Goal: Task Accomplishment & Management: Manage account settings

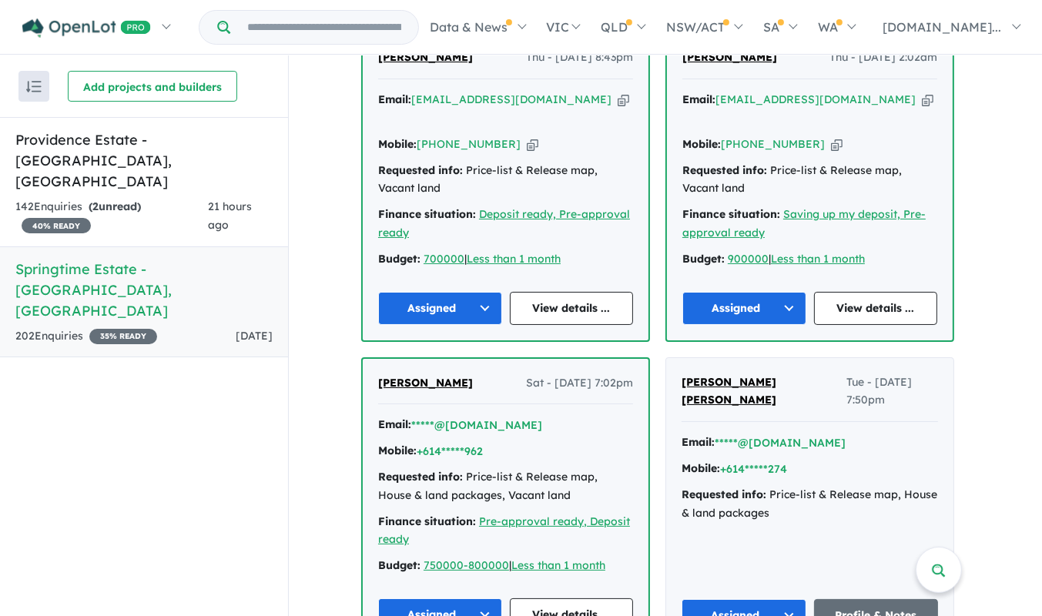
scroll to position [638, 0]
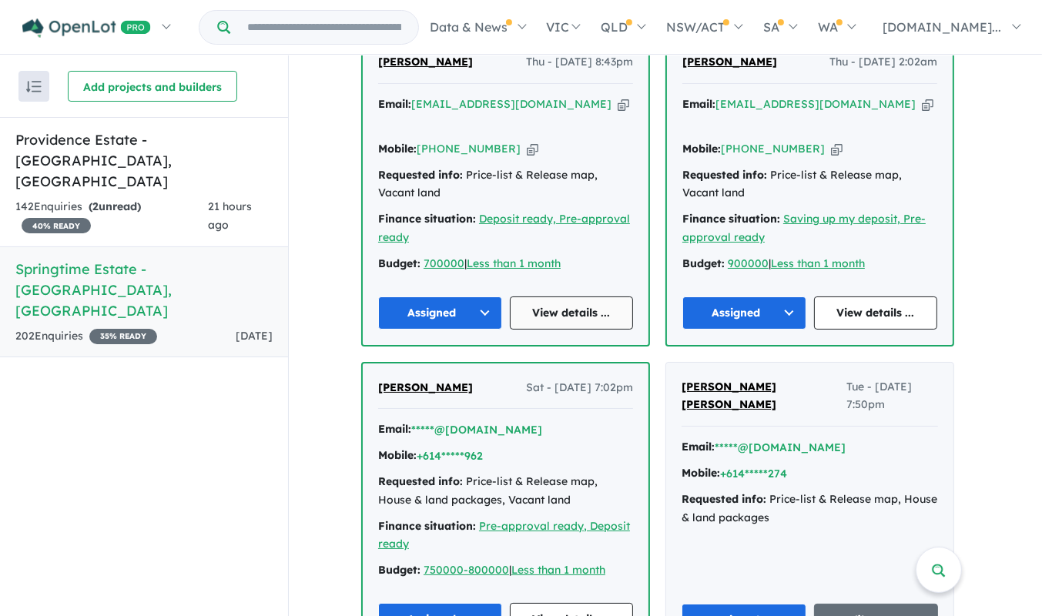
click at [594, 297] on link "View details ..." at bounding box center [572, 313] width 124 height 33
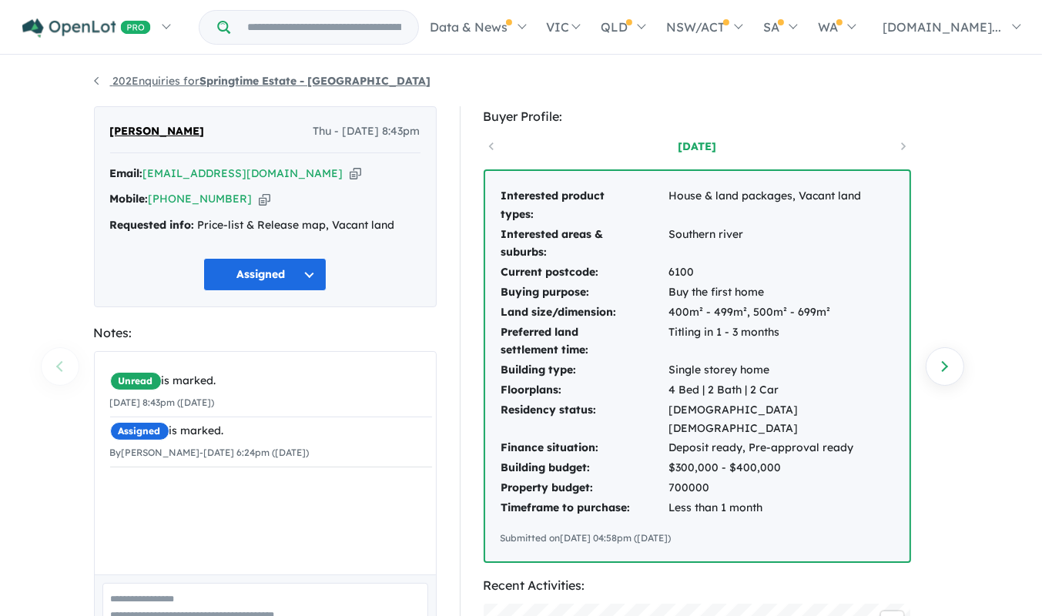
click at [96, 81] on link "202 Enquiries for Springtime Estate - Haynes" at bounding box center [262, 81] width 337 height 14
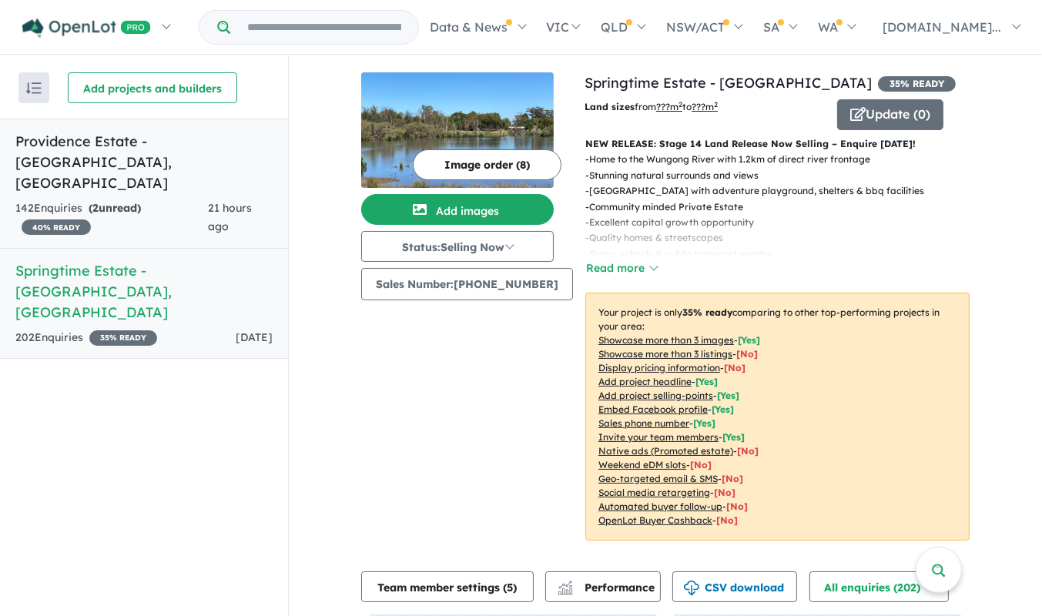
click at [191, 199] on div "142 Enquir ies ( 2 unread) 40 % READY" at bounding box center [111, 217] width 193 height 37
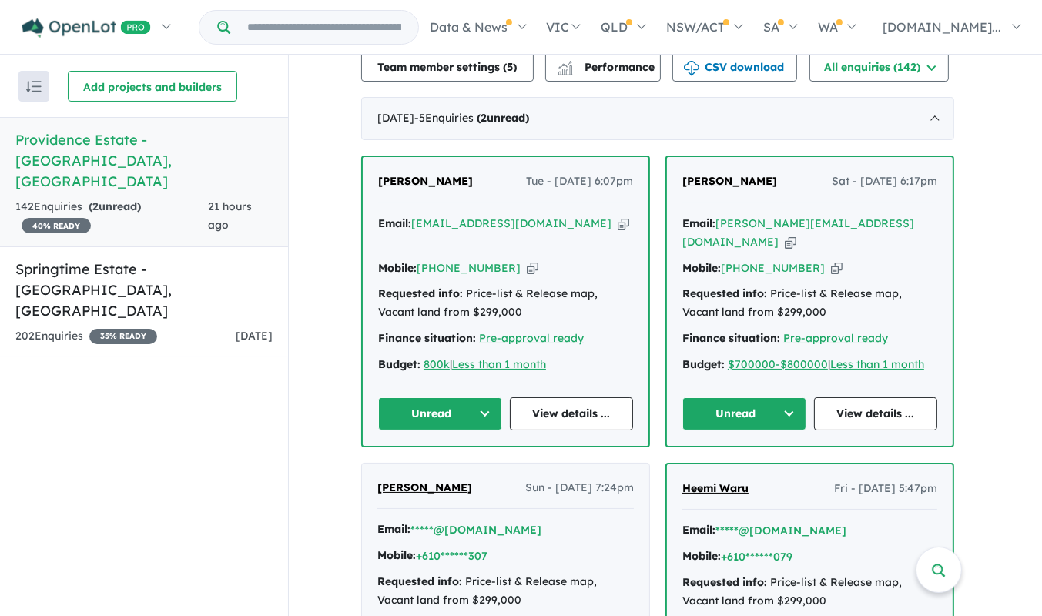
scroll to position [578, 0]
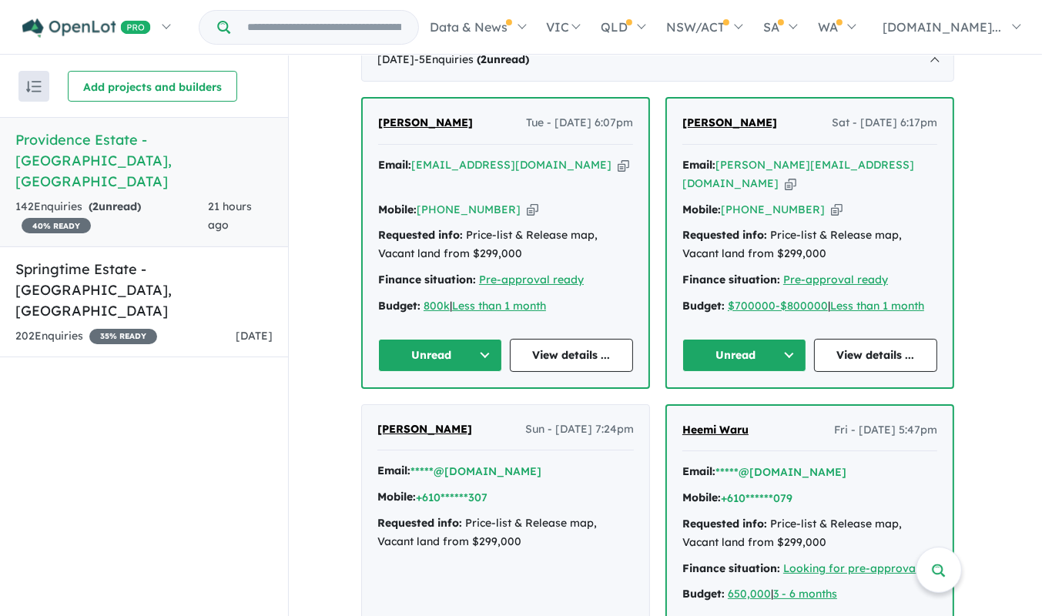
click at [792, 347] on button "Unread" at bounding box center [744, 355] width 124 height 33
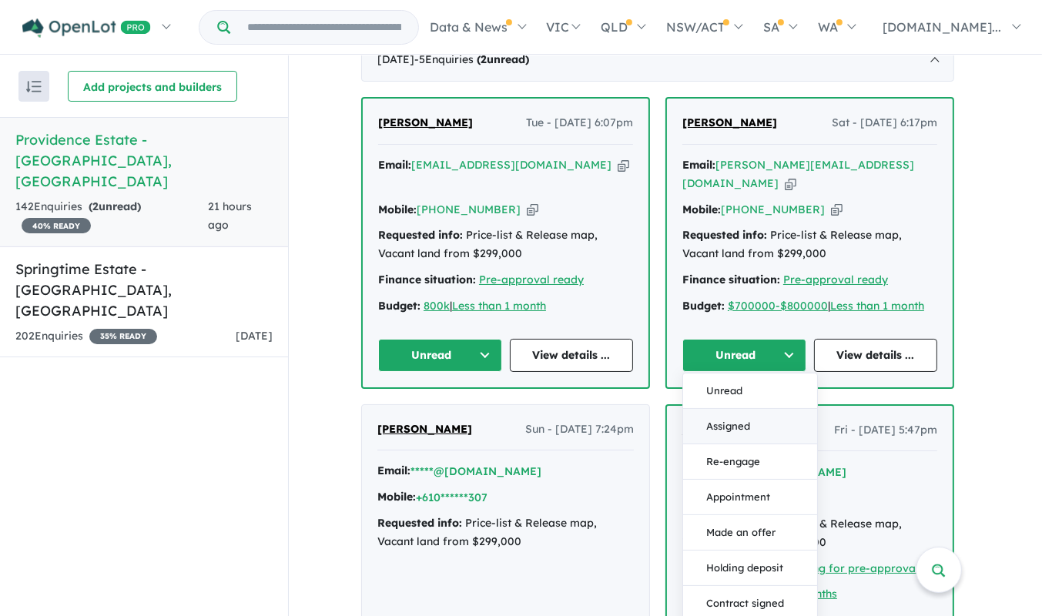
click at [763, 409] on button "Assigned" at bounding box center [750, 426] width 134 height 35
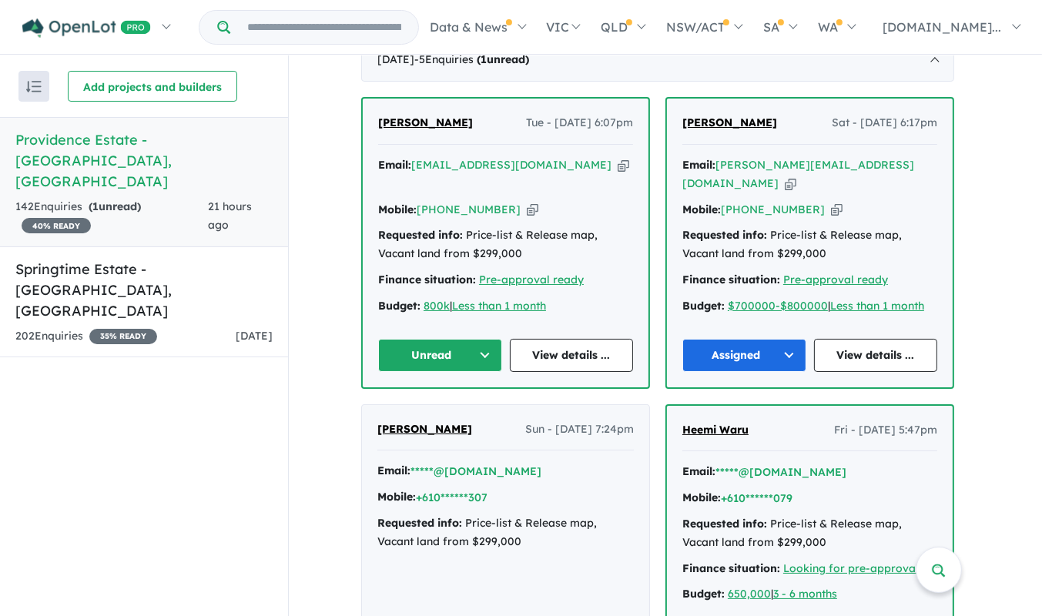
click at [796, 176] on icon "button" at bounding box center [791, 184] width 12 height 16
click at [588, 339] on link "View details ..." at bounding box center [572, 355] width 124 height 33
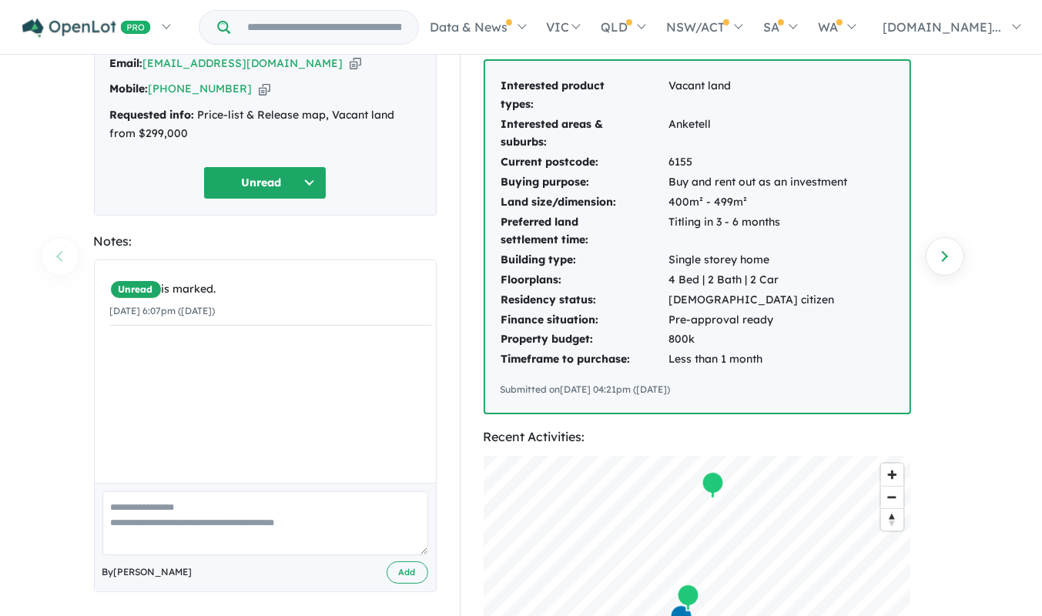
scroll to position [111, 0]
click at [350, 62] on icon "button" at bounding box center [356, 63] width 12 height 16
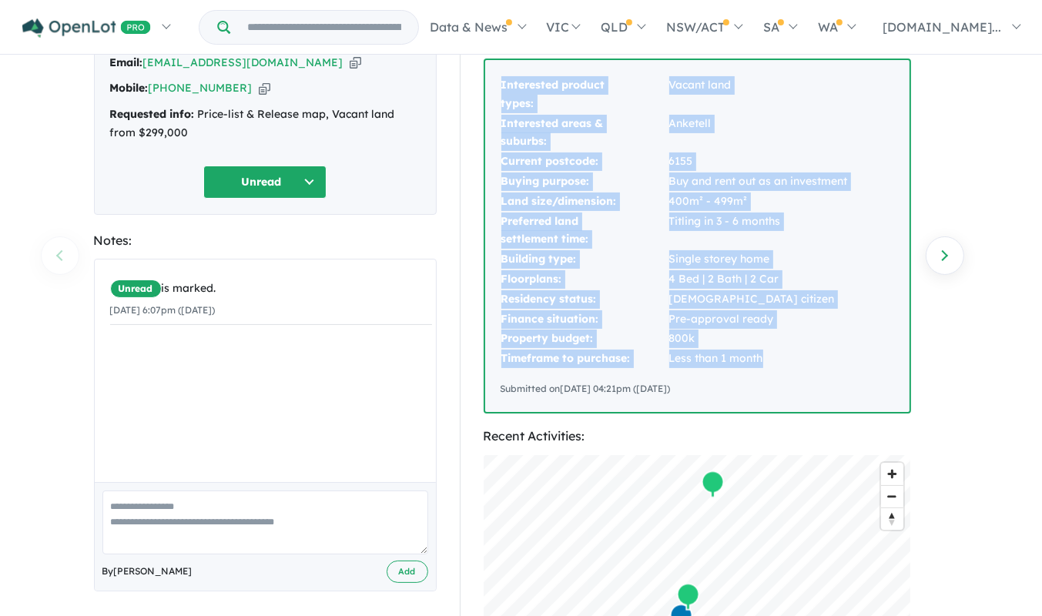
drag, startPoint x: 767, startPoint y: 360, endPoint x: 476, endPoint y: 109, distance: 384.5
click at [476, 109] on div "Buyer Profile: 22 hours ago Interested product types: Vacant land Interested ar…" at bounding box center [704, 475] width 489 height 960
copy tbody "Interested product types: Vacant land Interested areas & suburbs: [GEOGRAPHIC_D…"
click at [315, 182] on button "Unread" at bounding box center [264, 182] width 123 height 33
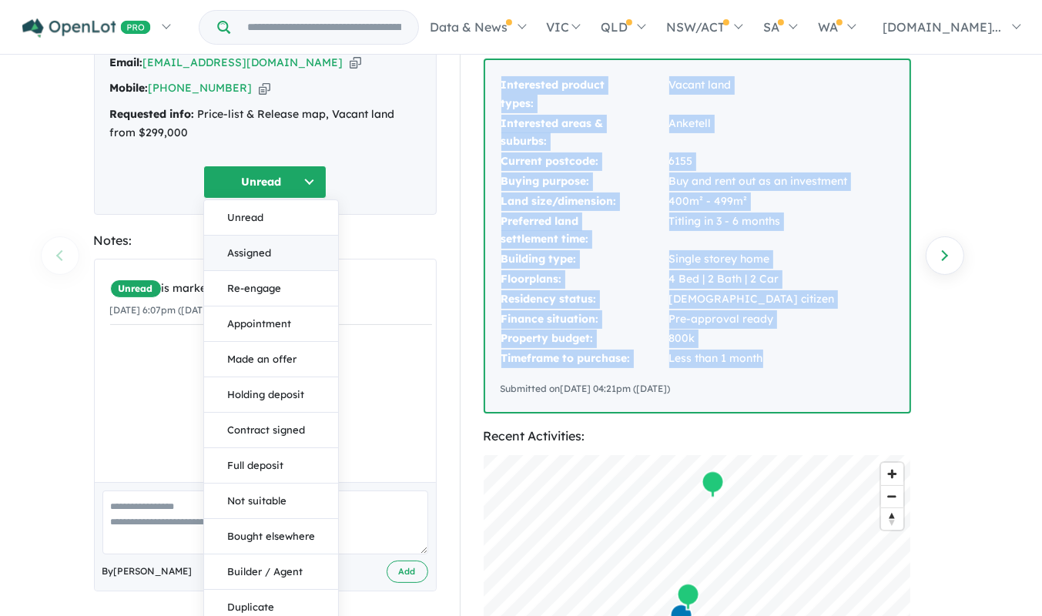
click at [283, 252] on button "Assigned" at bounding box center [271, 253] width 134 height 35
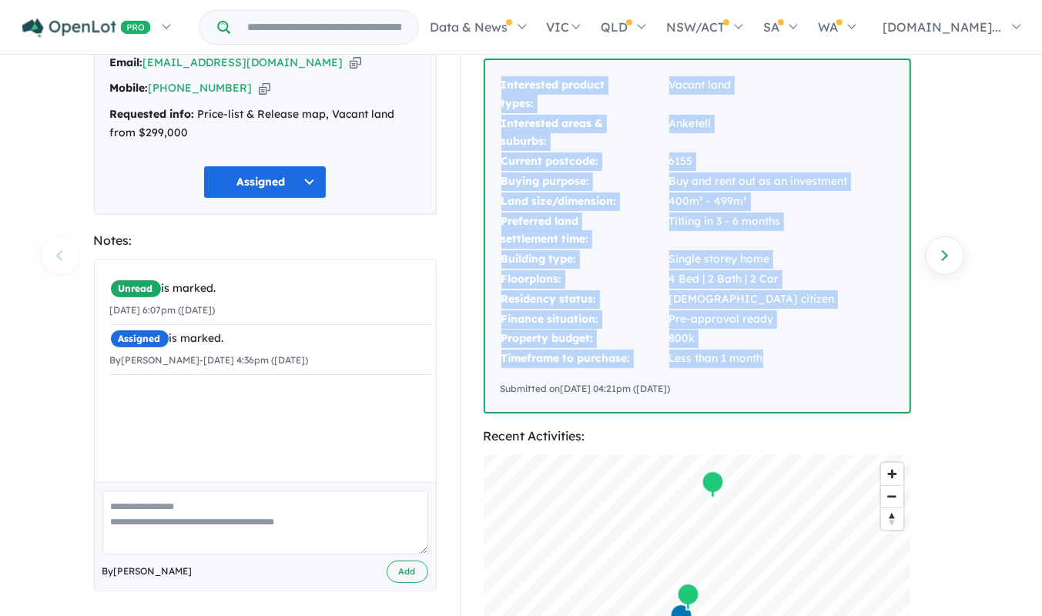
click at [320, 185] on button "Assigned" at bounding box center [264, 182] width 123 height 33
